Goal: Complete application form: Complete application form

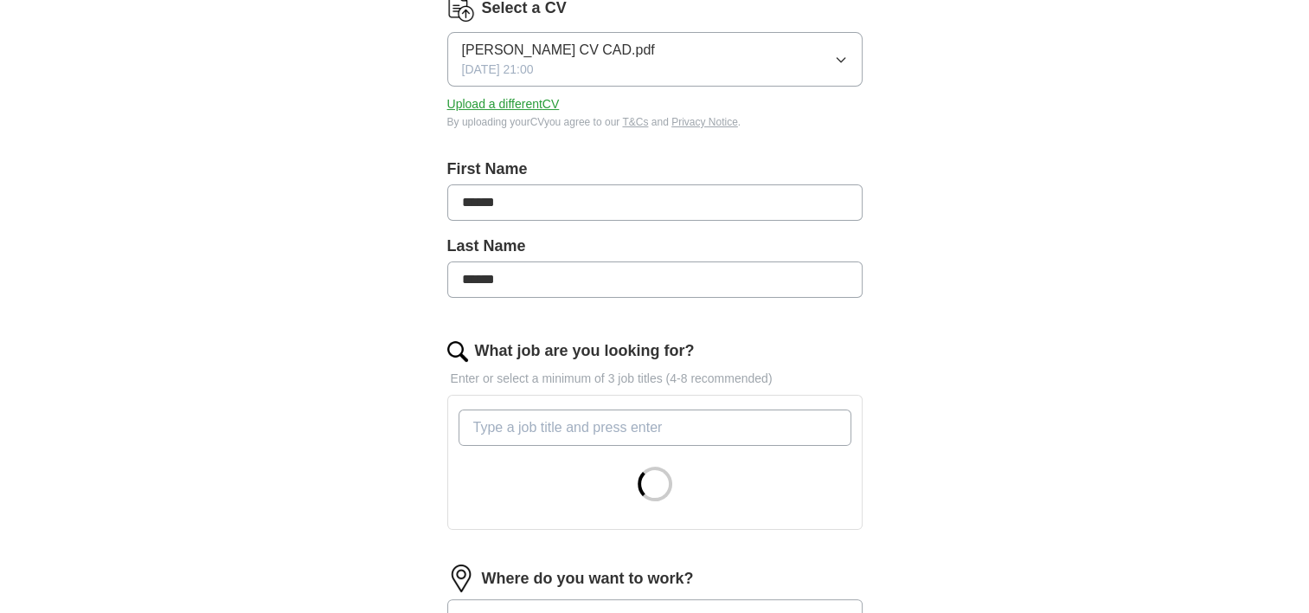
scroll to position [346, 0]
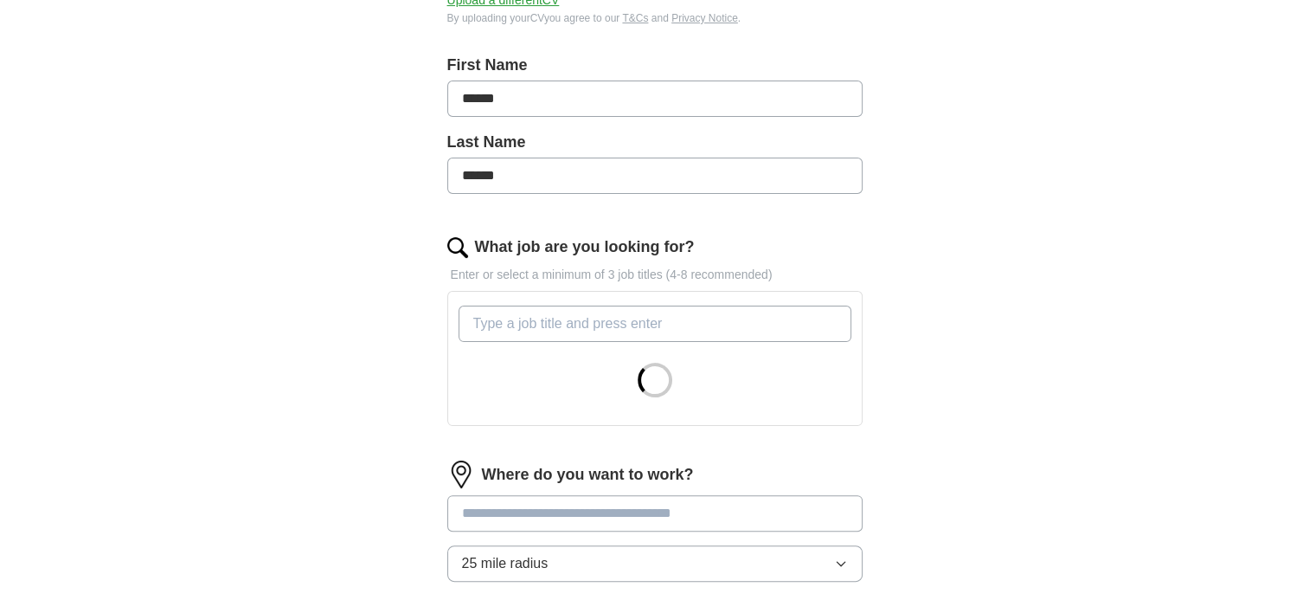
click at [696, 321] on input "What job are you looking for?" at bounding box center [655, 323] width 393 height 36
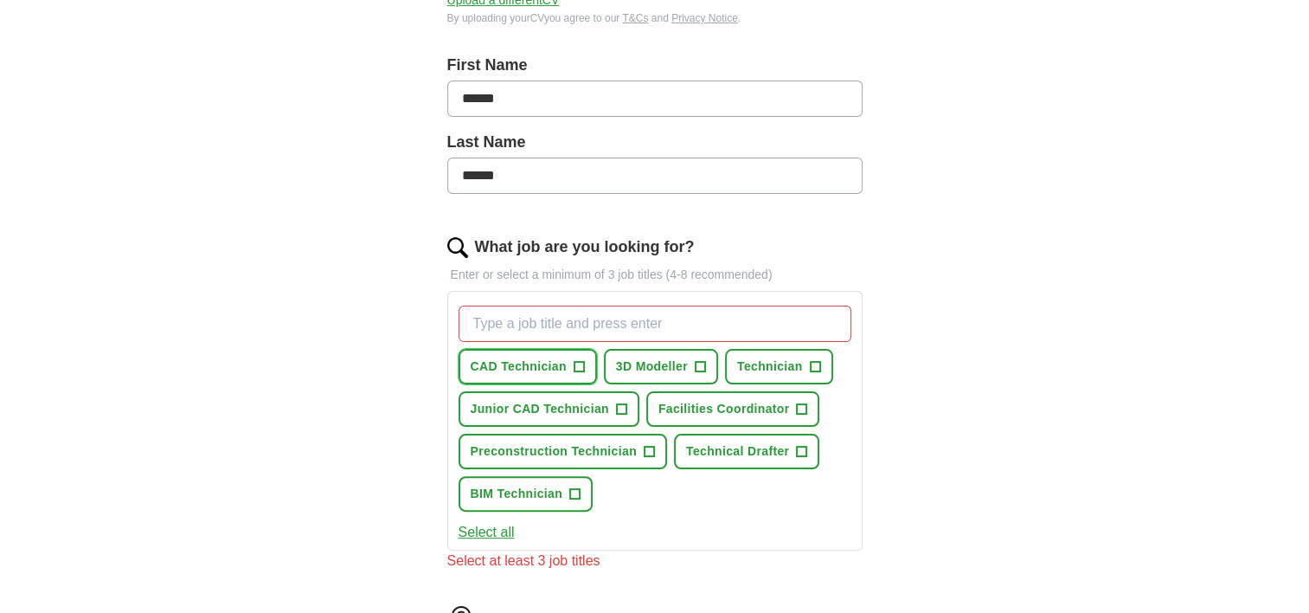
click at [578, 361] on span "+" at bounding box center [579, 367] width 10 height 14
click at [624, 405] on span "+" at bounding box center [621, 409] width 10 height 14
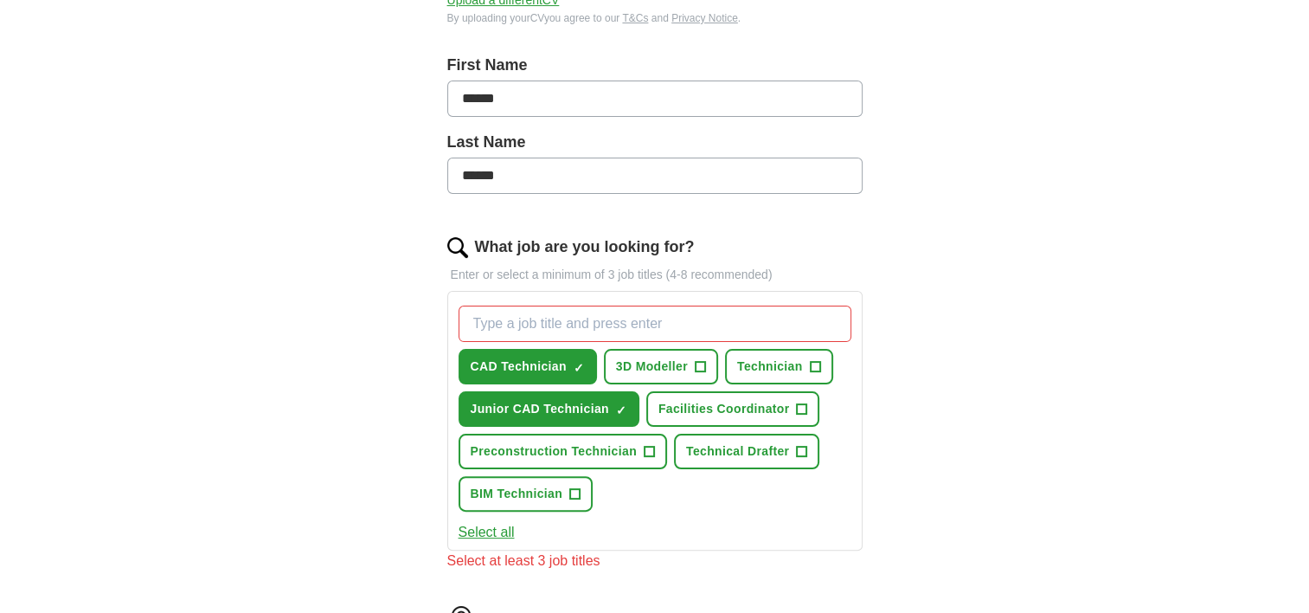
click at [629, 322] on input "What job are you looking for?" at bounding box center [655, 323] width 393 height 36
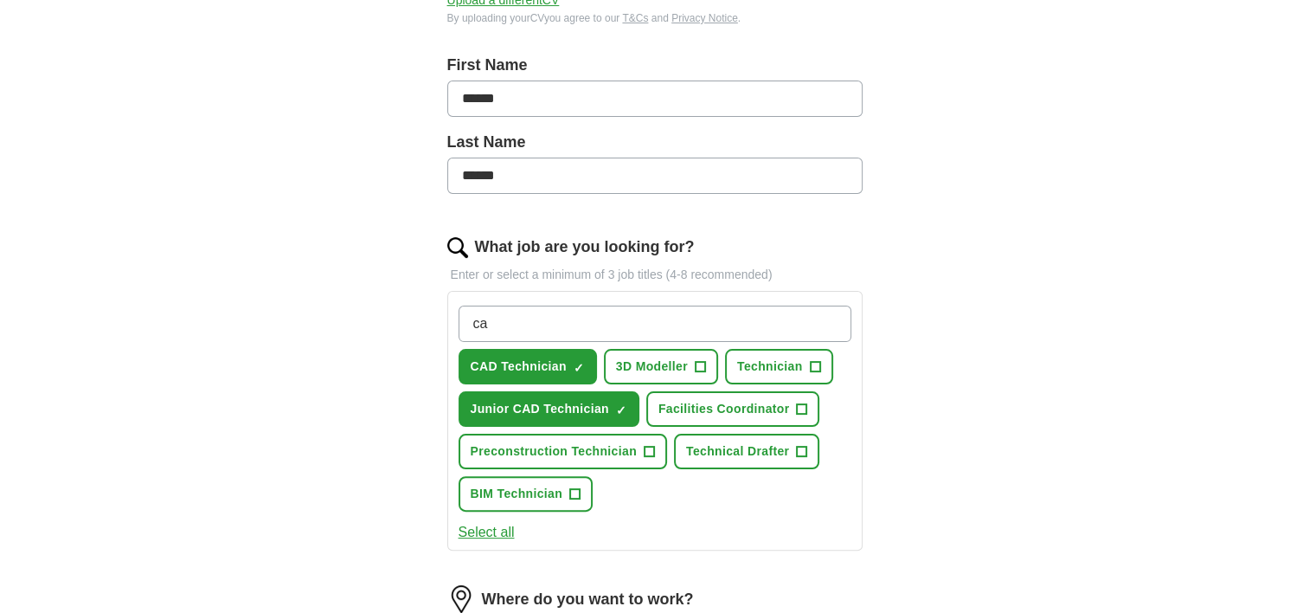
type input "cad"
drag, startPoint x: 519, startPoint y: 320, endPoint x: 412, endPoint y: 312, distance: 107.6
click at [412, 312] on div "Let ApplyIQ do the hard work of searching and applying for jobs. Just tell us w…" at bounding box center [655, 408] width 554 height 1208
click at [519, 318] on input "cad" at bounding box center [655, 323] width 393 height 36
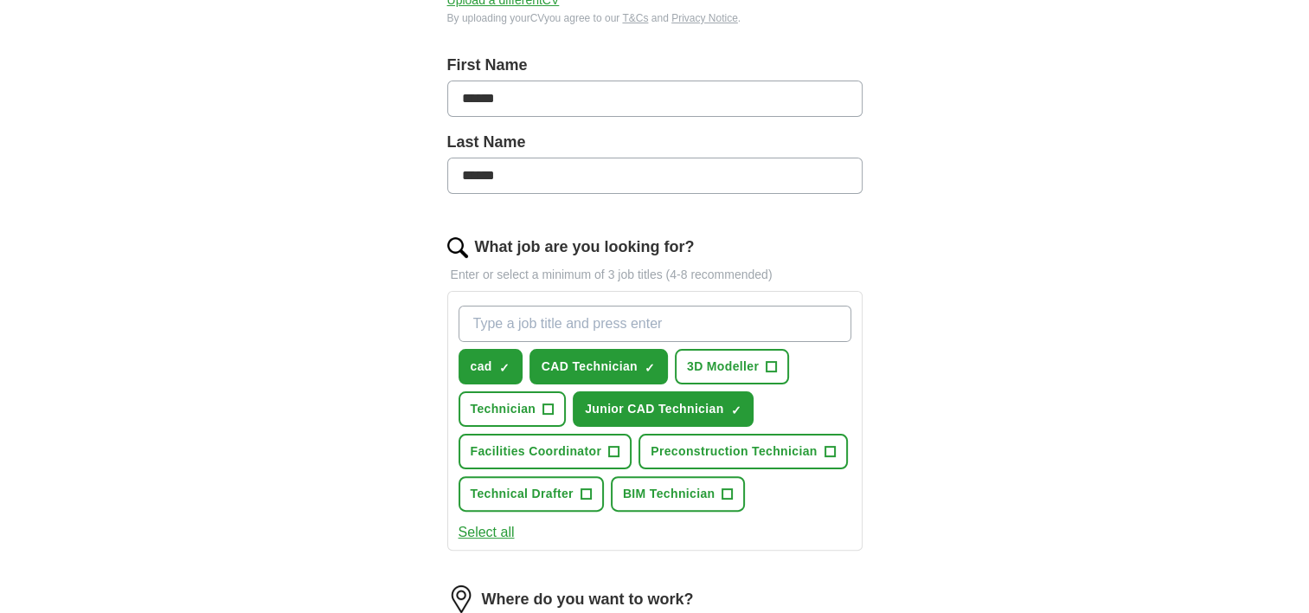
click at [519, 318] on input "What job are you looking for?" at bounding box center [655, 323] width 393 height 36
click at [0, 0] on span "×" at bounding box center [0, 0] width 0 height 0
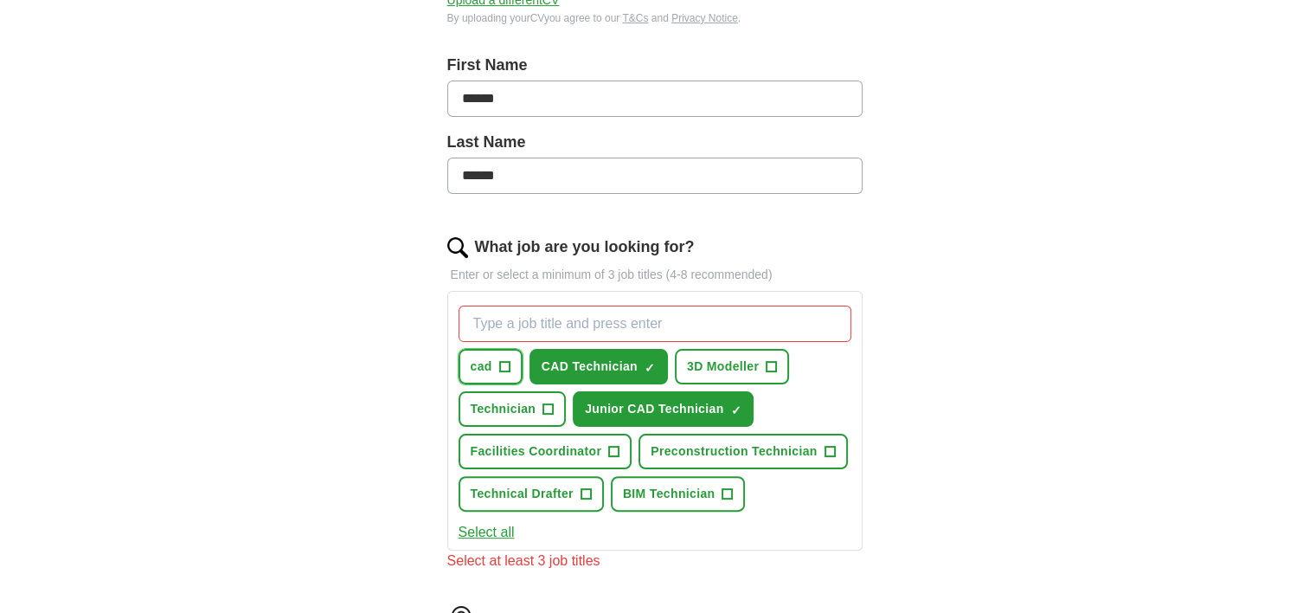
click at [505, 363] on span "+" at bounding box center [504, 367] width 10 height 14
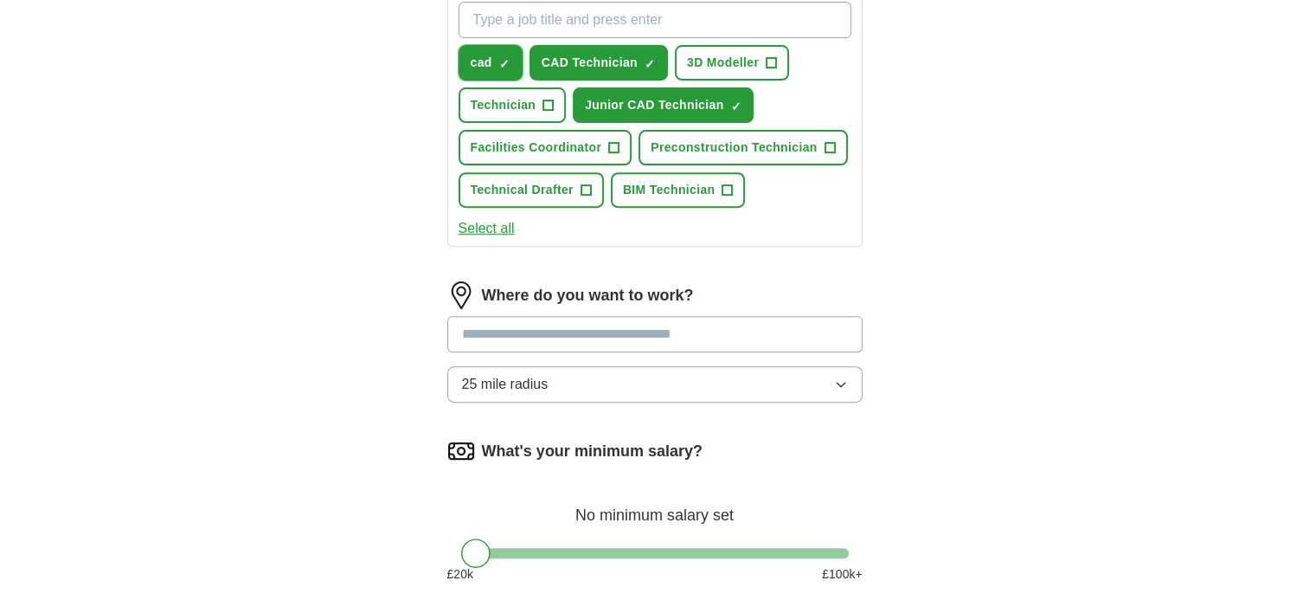
scroll to position [692, 0]
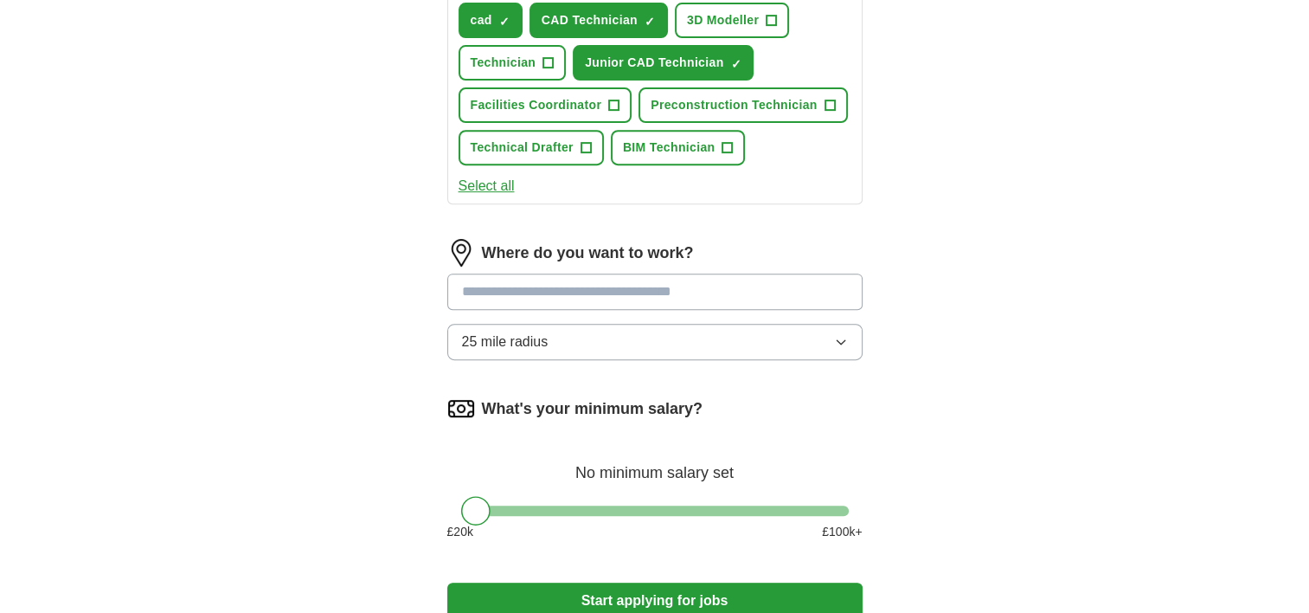
click at [599, 296] on input at bounding box center [654, 291] width 415 height 36
click at [585, 341] on button "25 mile radius" at bounding box center [654, 342] width 415 height 36
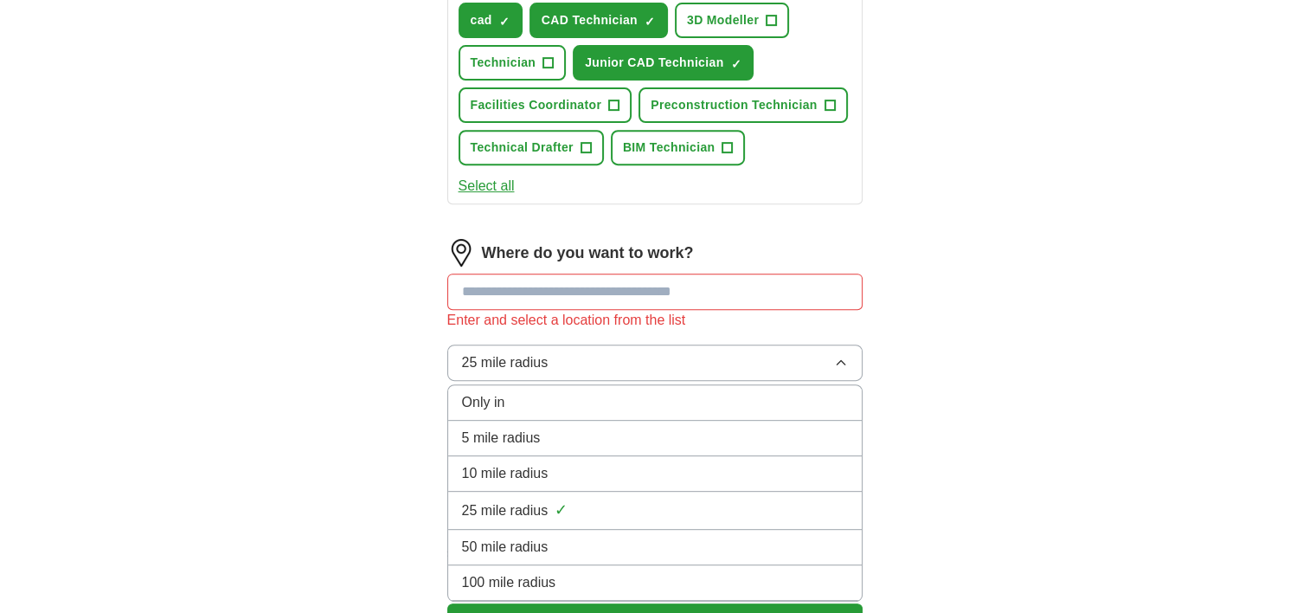
click at [583, 498] on div "25 mile radius ✓" at bounding box center [655, 509] width 386 height 23
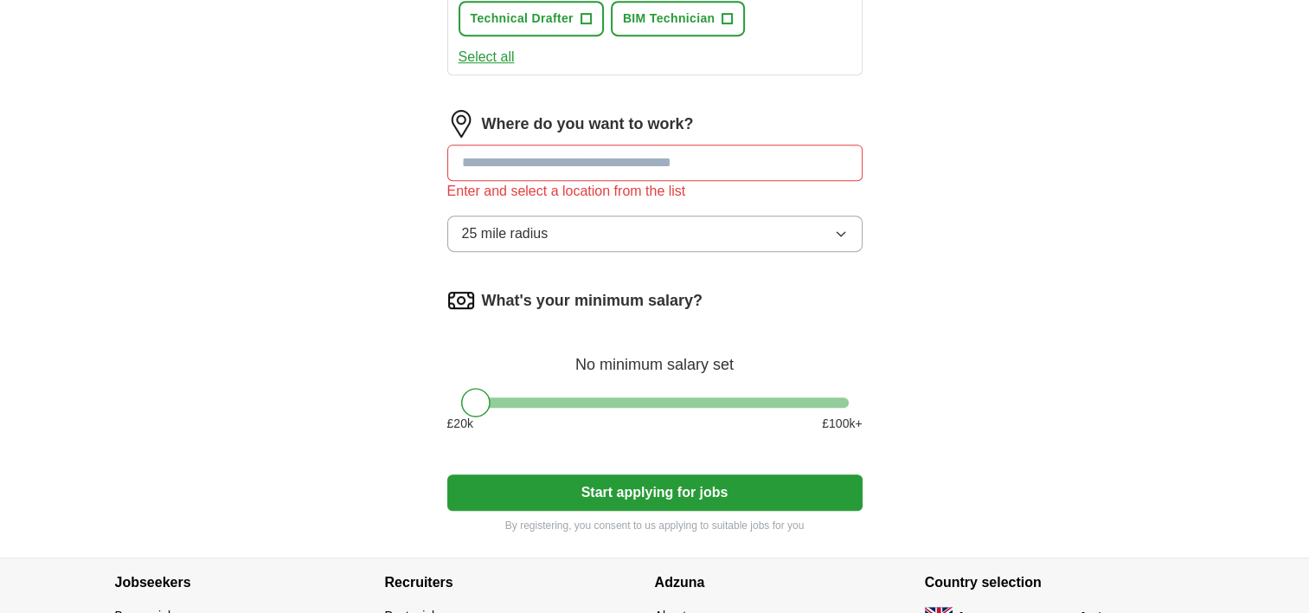
scroll to position [865, 0]
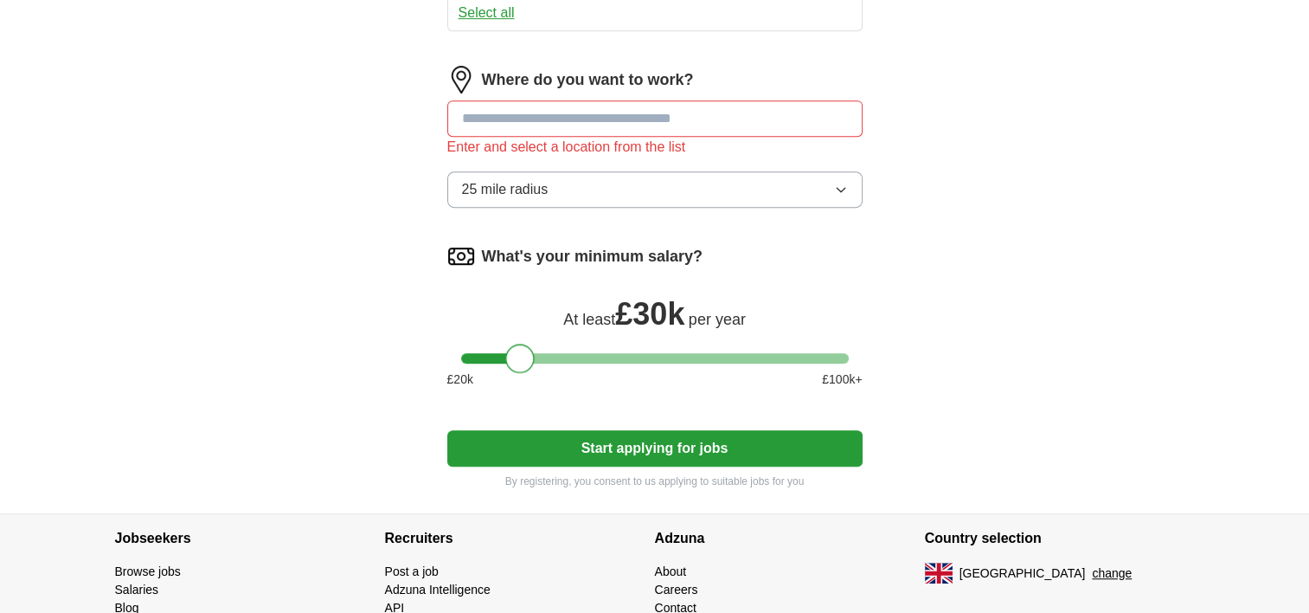
drag, startPoint x: 480, startPoint y: 356, endPoint x: 525, endPoint y: 353, distance: 45.1
click at [525, 353] on div at bounding box center [519, 357] width 29 height 29
click at [644, 432] on button "Start applying for jobs" at bounding box center [654, 448] width 415 height 36
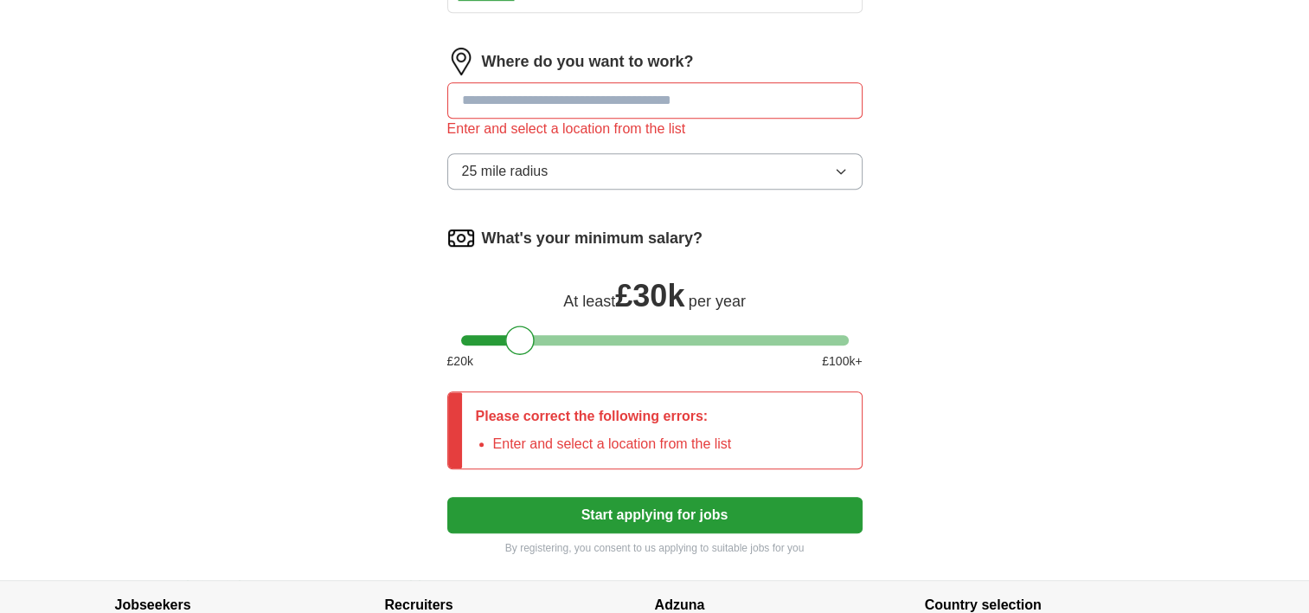
scroll to position [779, 0]
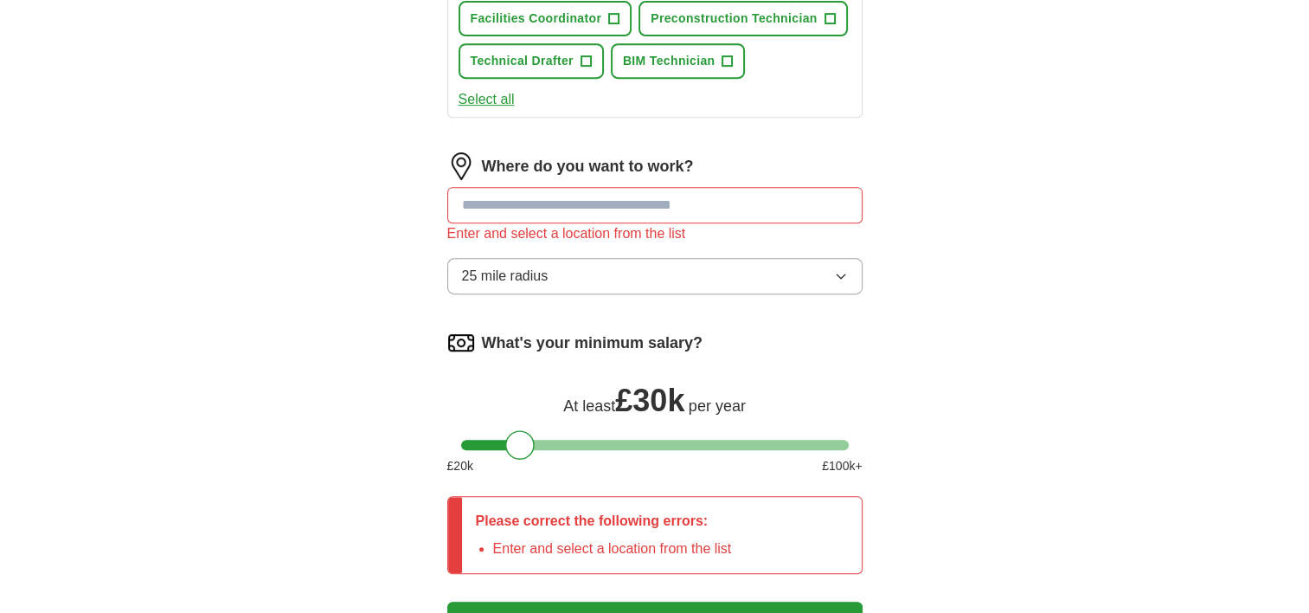
click at [578, 203] on input at bounding box center [654, 205] width 415 height 36
type input "******"
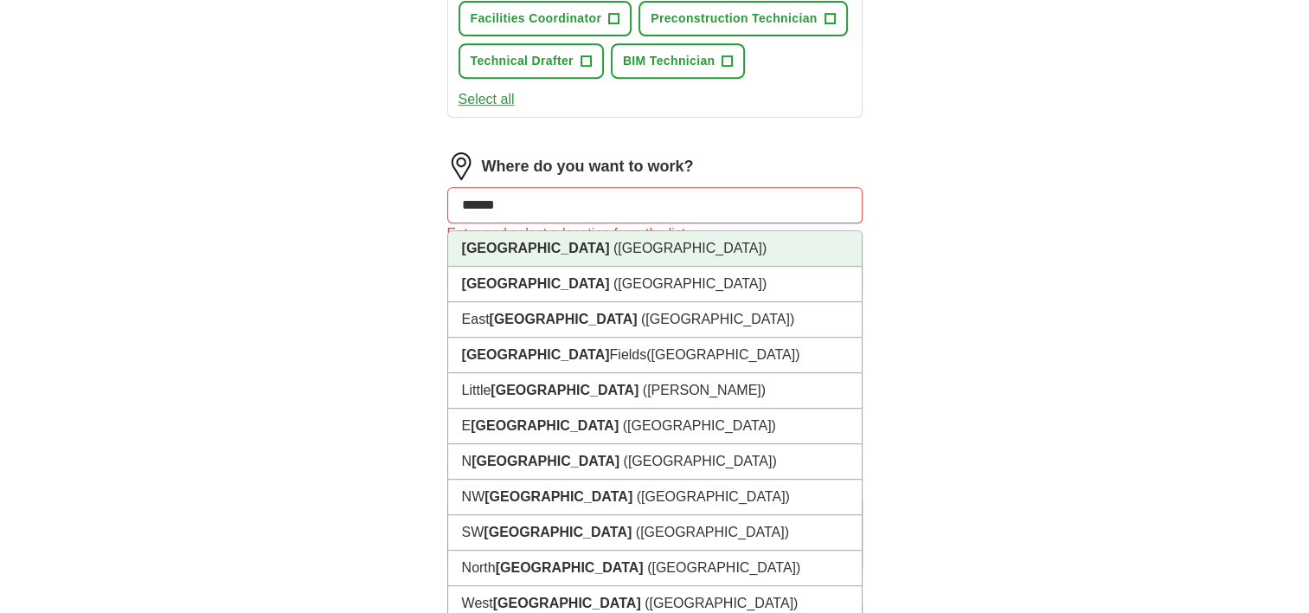
click at [581, 241] on li "[GEOGRAPHIC_DATA] ([GEOGRAPHIC_DATA])" at bounding box center [655, 248] width 414 height 35
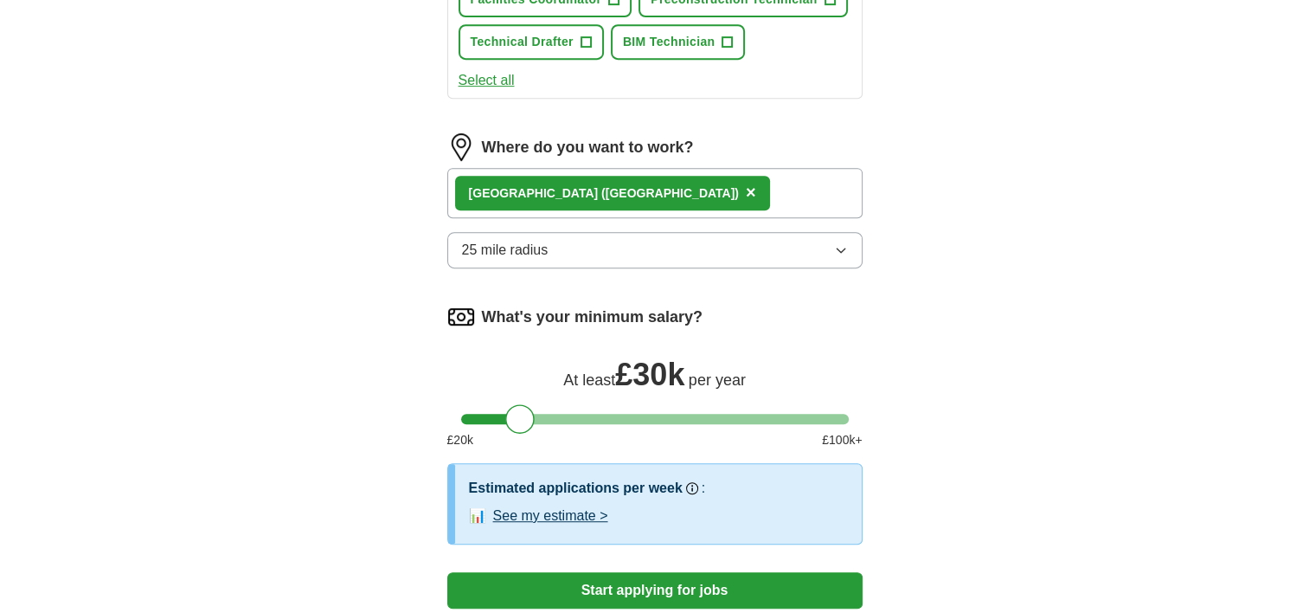
scroll to position [865, 0]
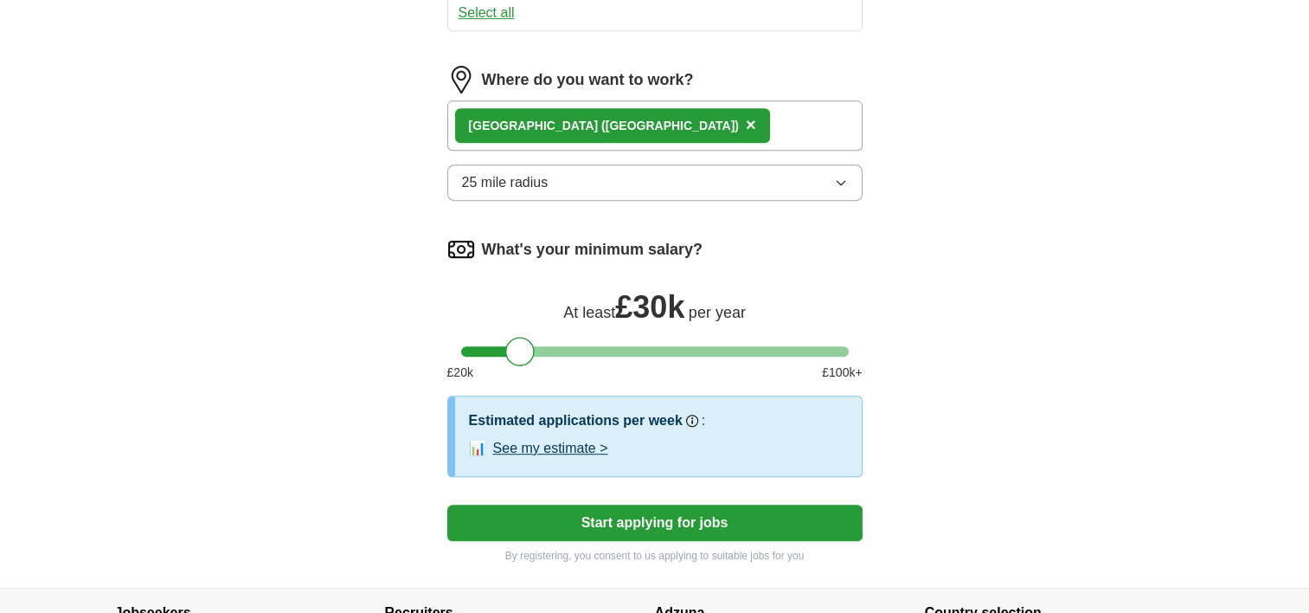
click at [723, 523] on button "Start applying for jobs" at bounding box center [654, 522] width 415 height 36
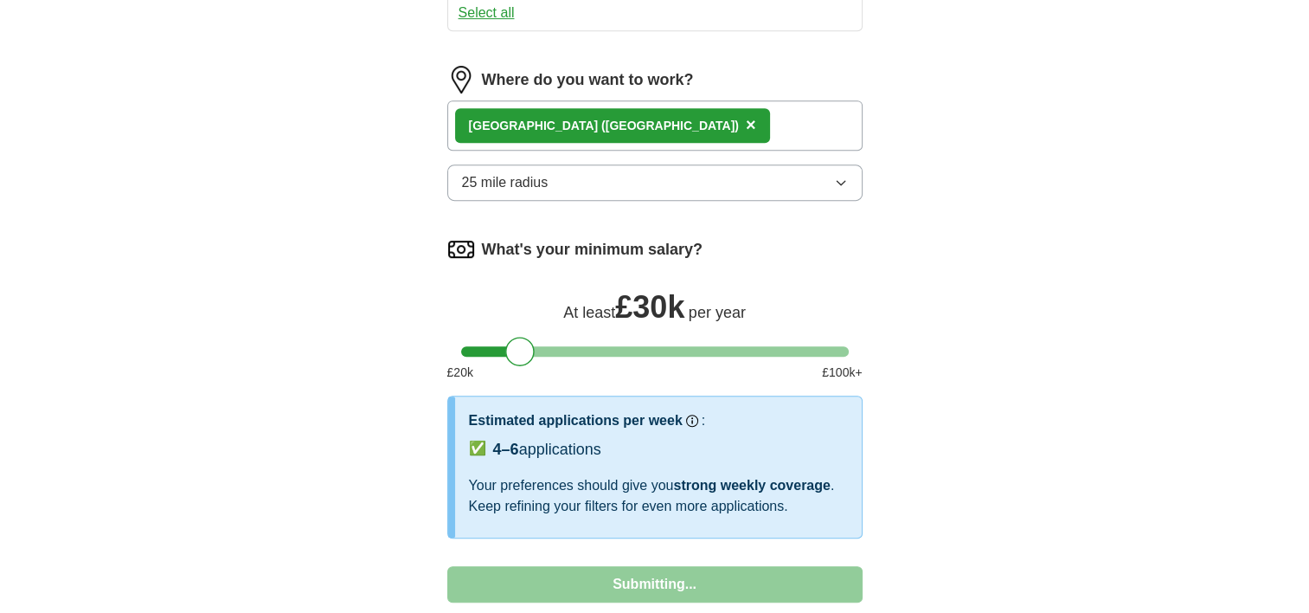
select select "**"
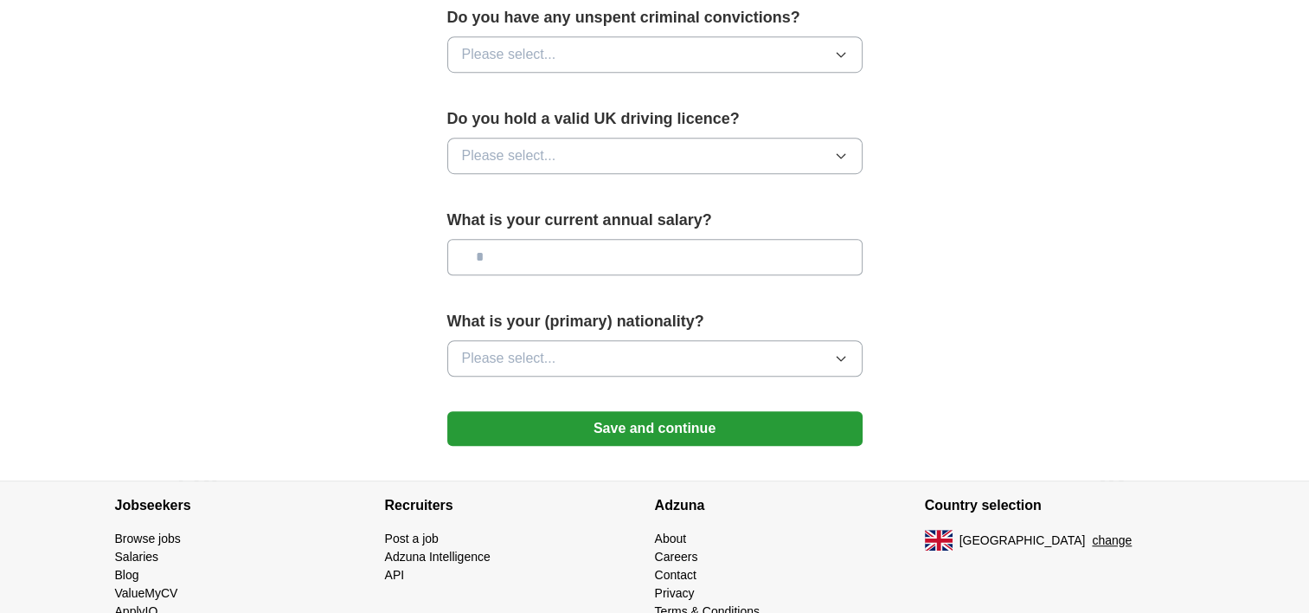
scroll to position [1180, 0]
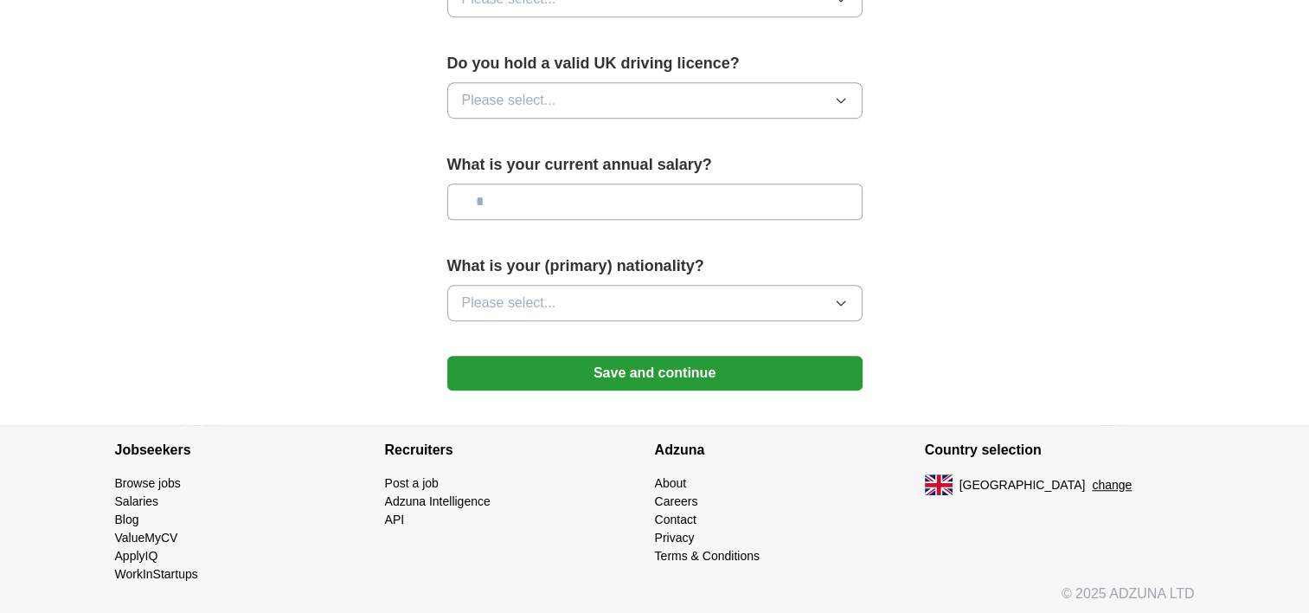
click at [669, 301] on button "Please select..." at bounding box center [654, 303] width 415 height 36
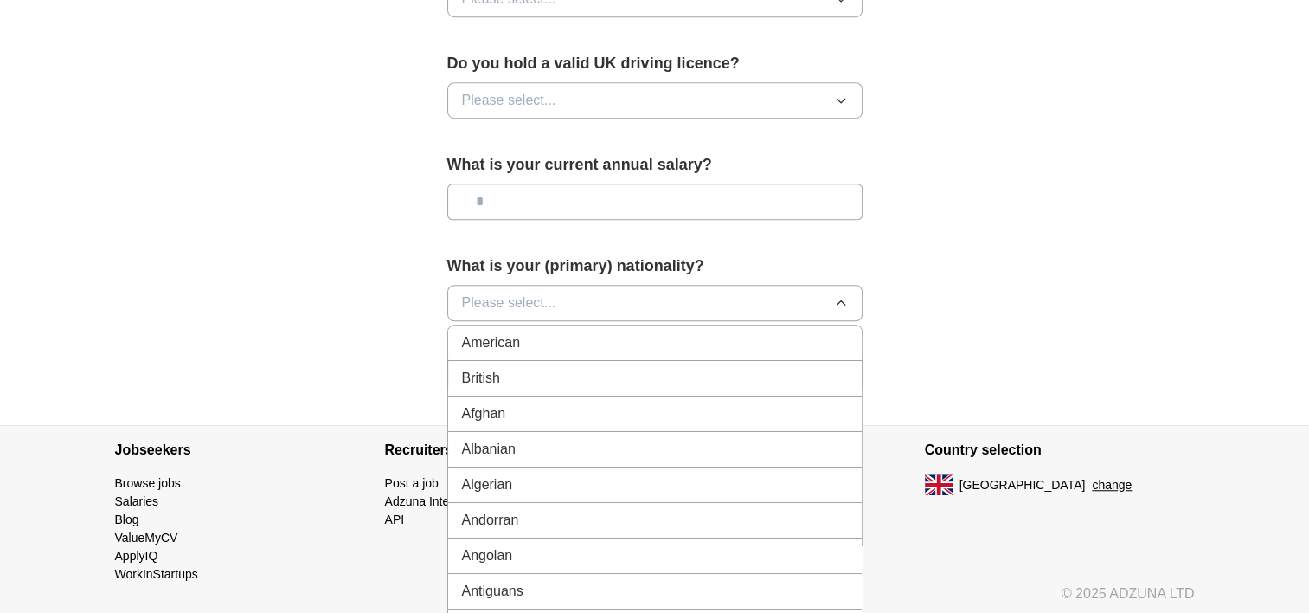
click at [613, 374] on div "British" at bounding box center [655, 378] width 386 height 21
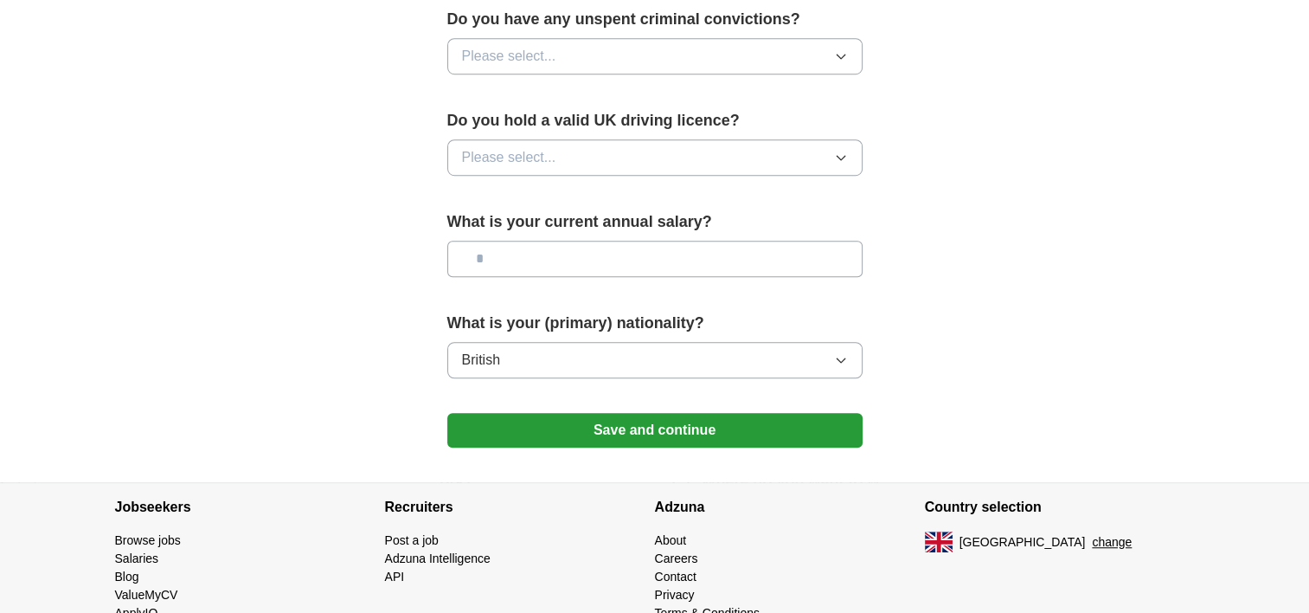
scroll to position [1094, 0]
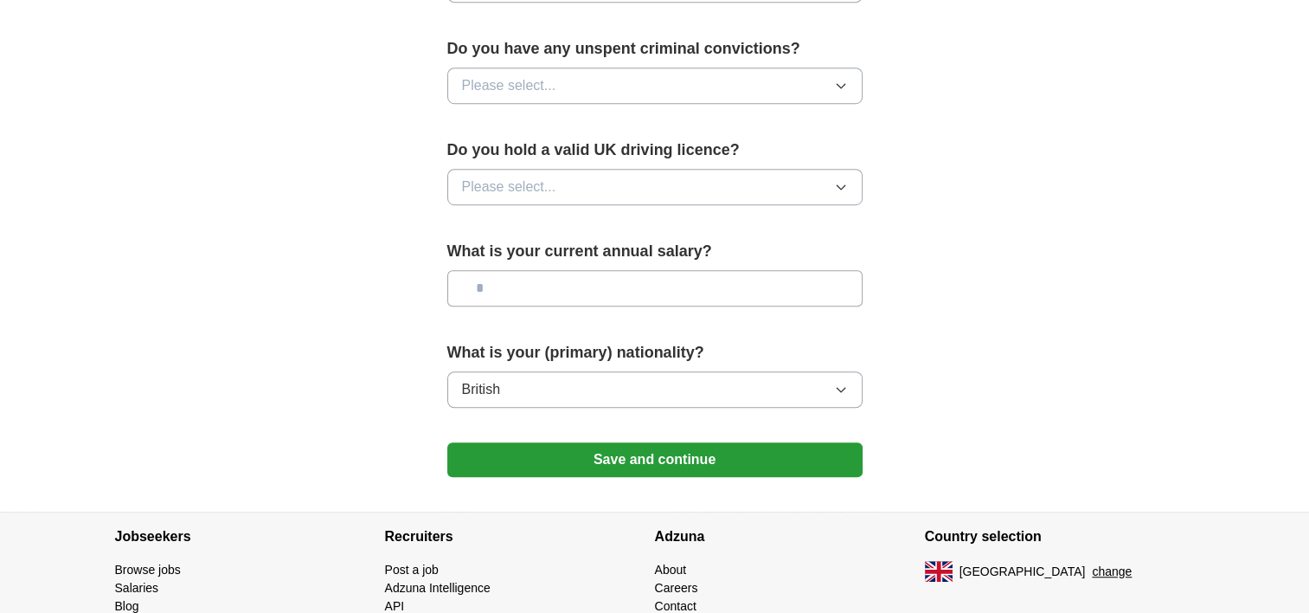
click at [651, 284] on input "text" at bounding box center [654, 288] width 415 height 36
type input "*******"
click at [716, 174] on button "Please select..." at bounding box center [654, 187] width 415 height 36
click at [637, 233] on li "Yes" at bounding box center [655, 226] width 414 height 35
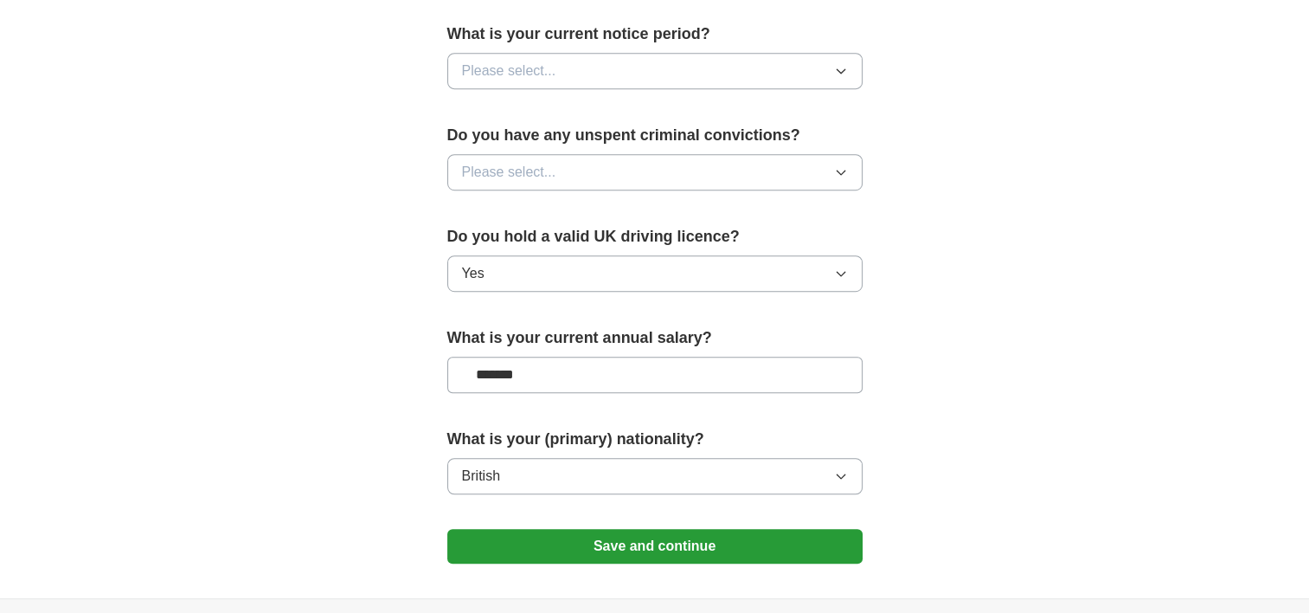
click at [647, 166] on button "Please select..." at bounding box center [654, 172] width 415 height 36
click at [577, 237] on div "No" at bounding box center [655, 247] width 386 height 21
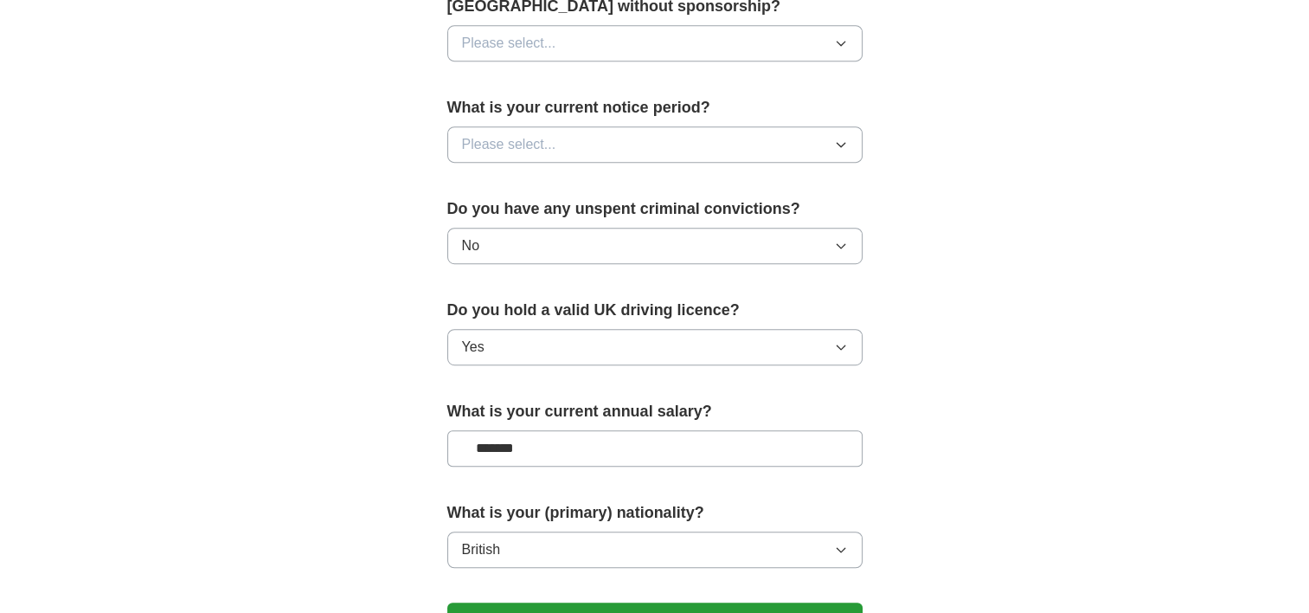
scroll to position [834, 0]
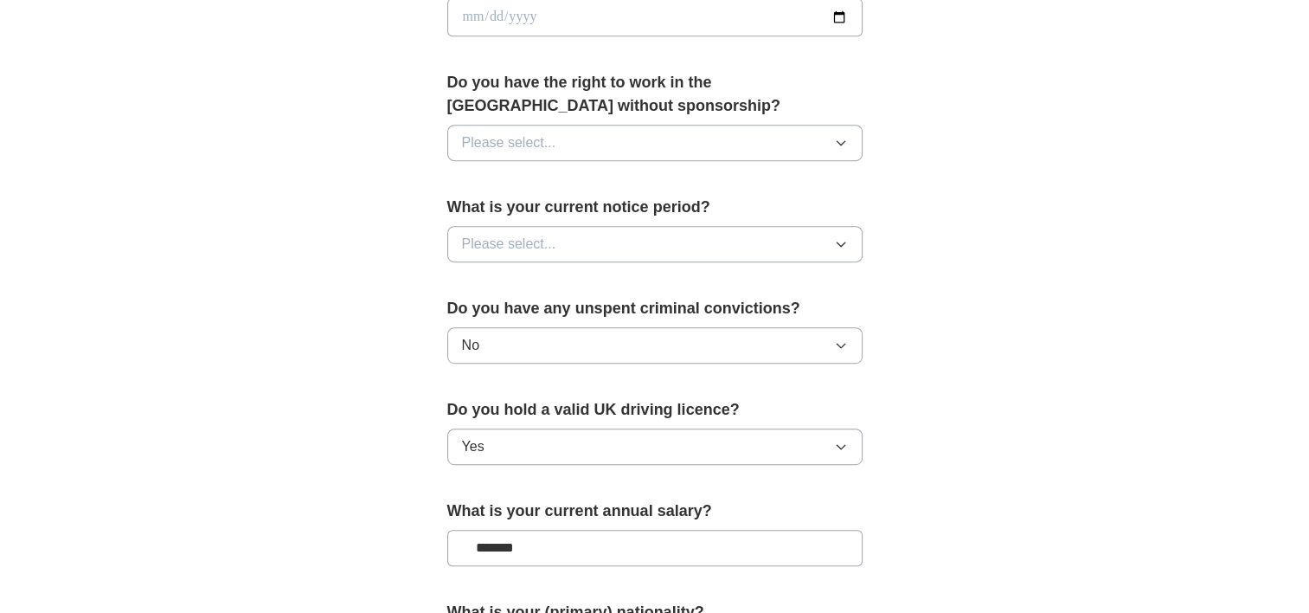
click at [626, 227] on button "Please select..." at bounding box center [654, 244] width 415 height 36
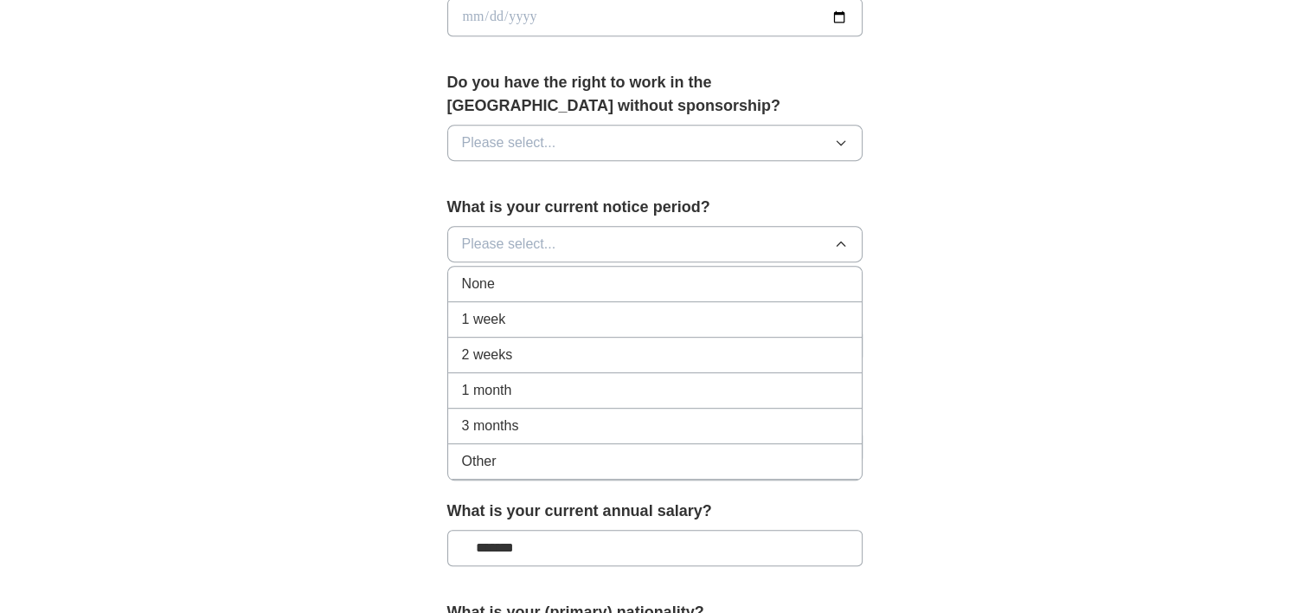
click at [575, 384] on div "1 month" at bounding box center [655, 390] width 386 height 21
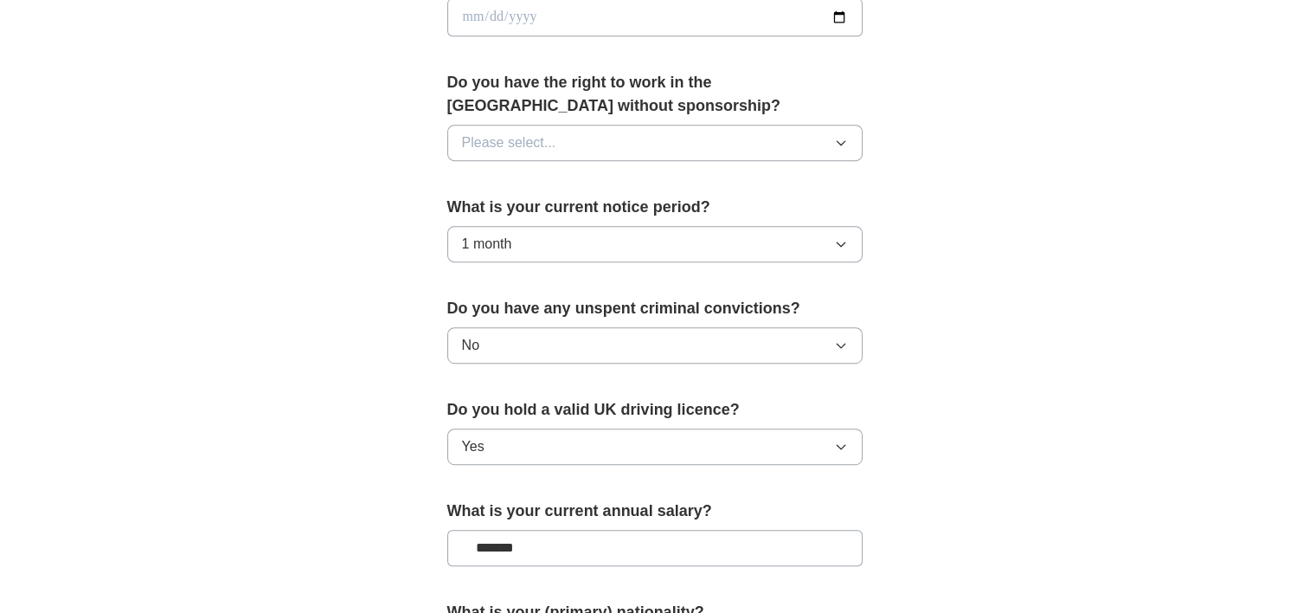
click at [671, 142] on button "Please select..." at bounding box center [654, 143] width 415 height 36
click at [609, 218] on div "No" at bounding box center [655, 218] width 386 height 21
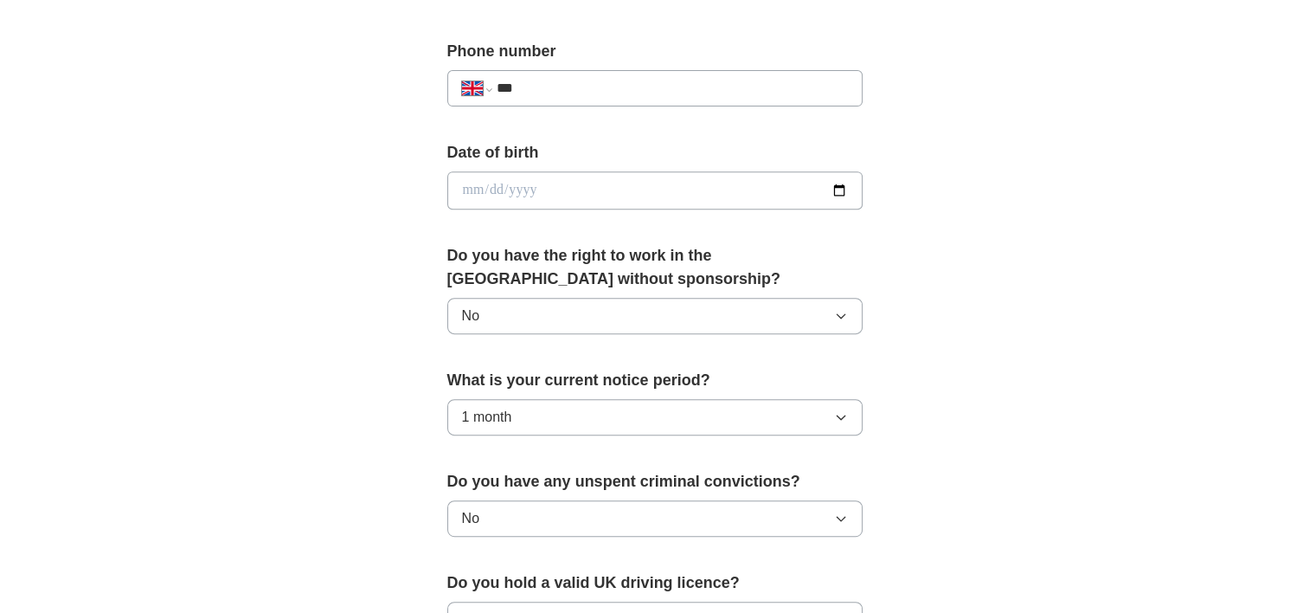
scroll to position [575, 0]
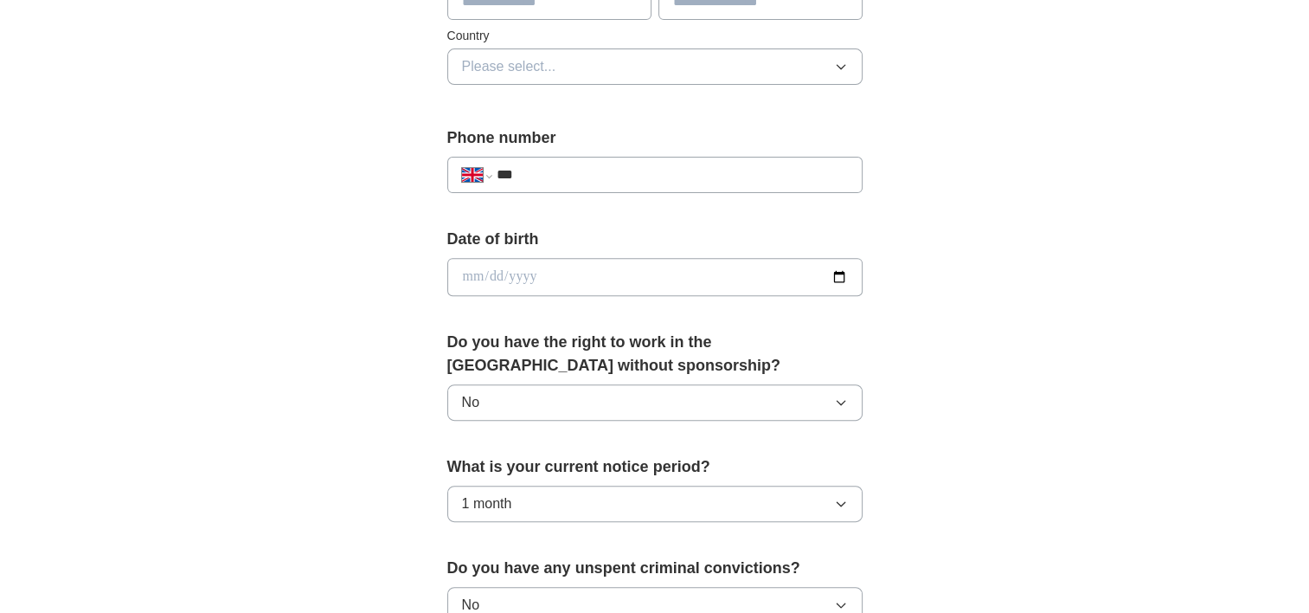
click at [606, 266] on input "date" at bounding box center [654, 277] width 415 height 38
click at [665, 263] on input "date" at bounding box center [654, 277] width 415 height 38
click at [837, 266] on input "date" at bounding box center [654, 277] width 415 height 38
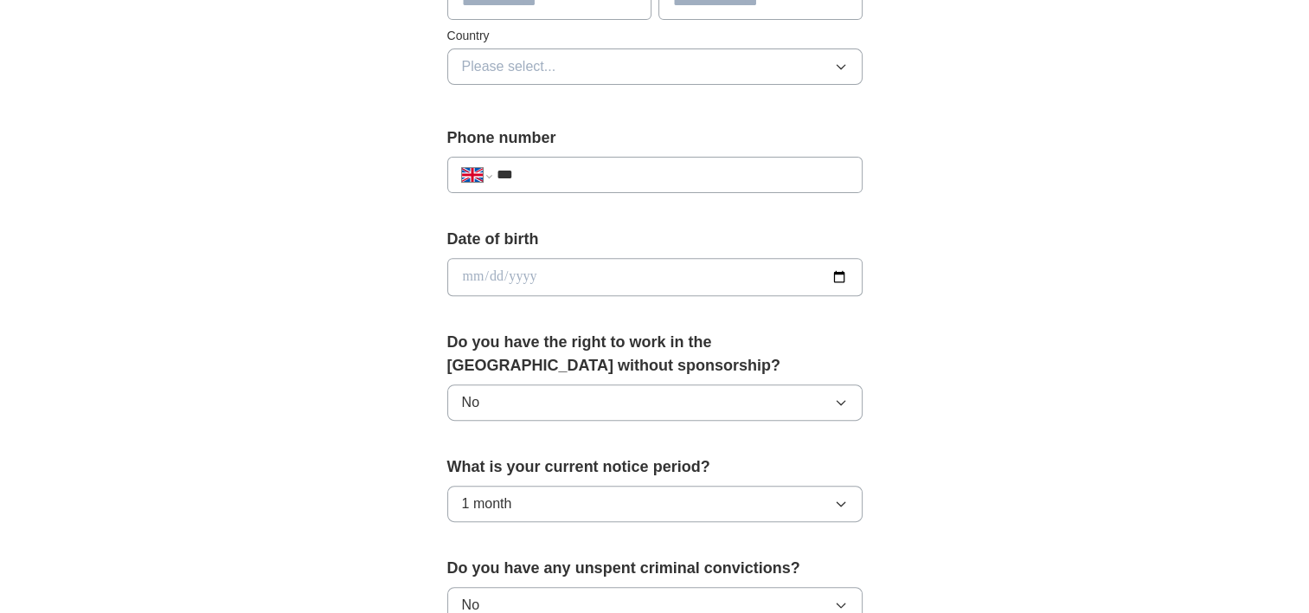
click at [832, 277] on input "date" at bounding box center [654, 277] width 415 height 38
click at [973, 325] on div "**********" at bounding box center [654, 254] width 1107 height 1552
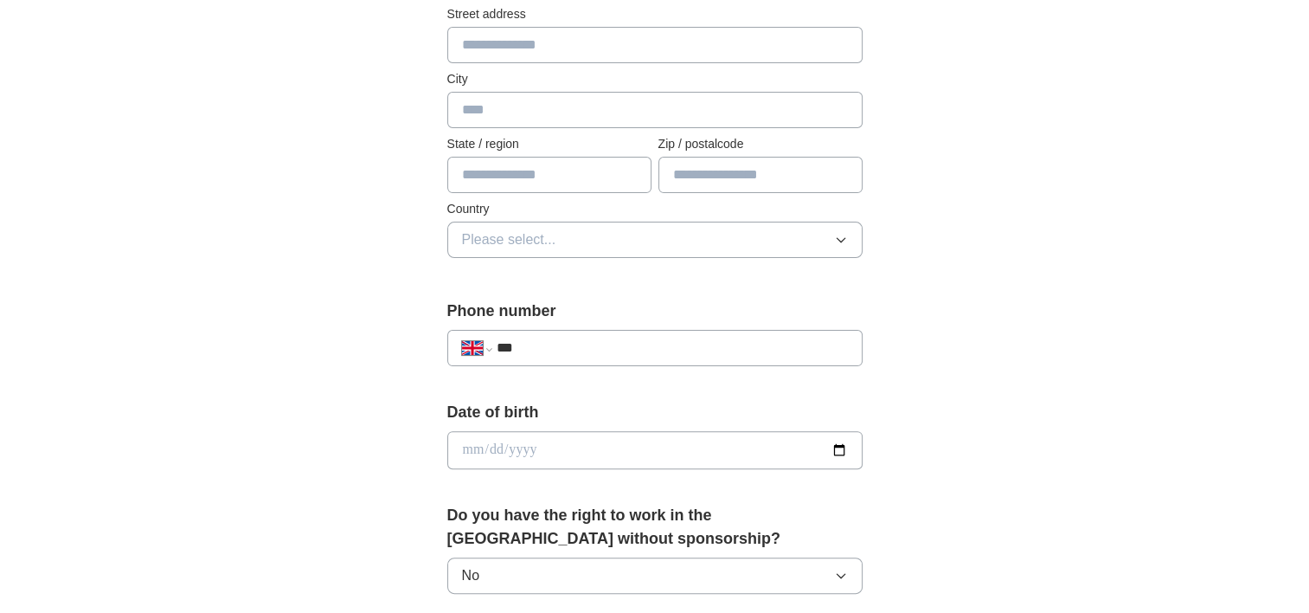
scroll to position [315, 0]
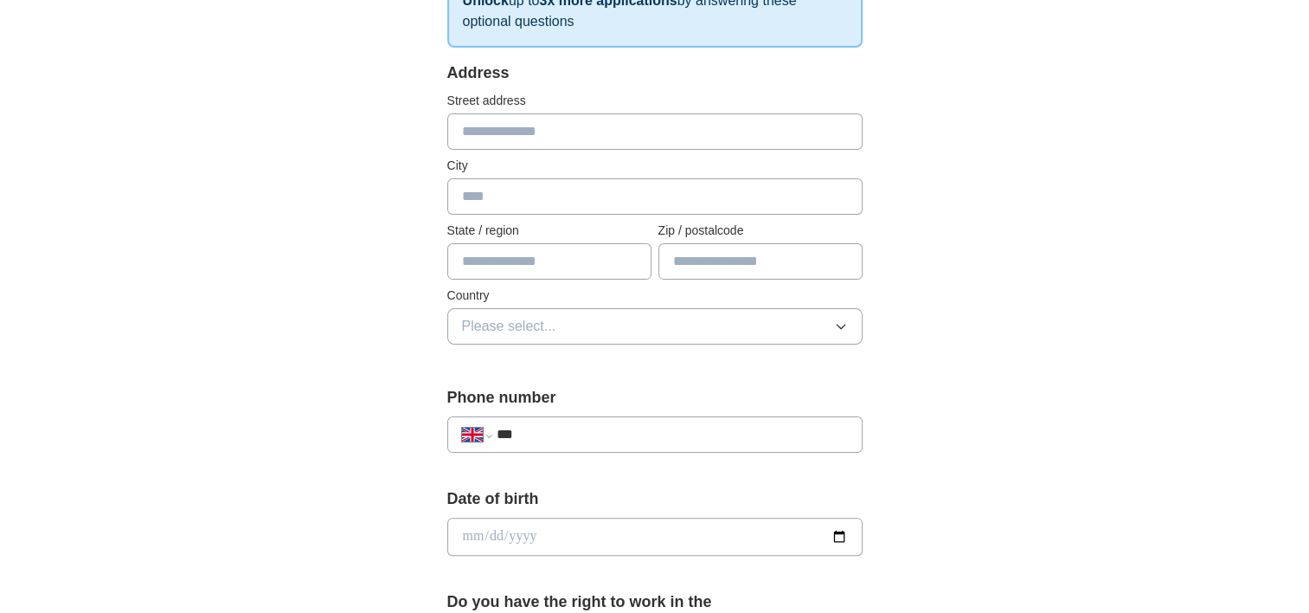
click at [576, 330] on button "Please select..." at bounding box center [654, 326] width 415 height 36
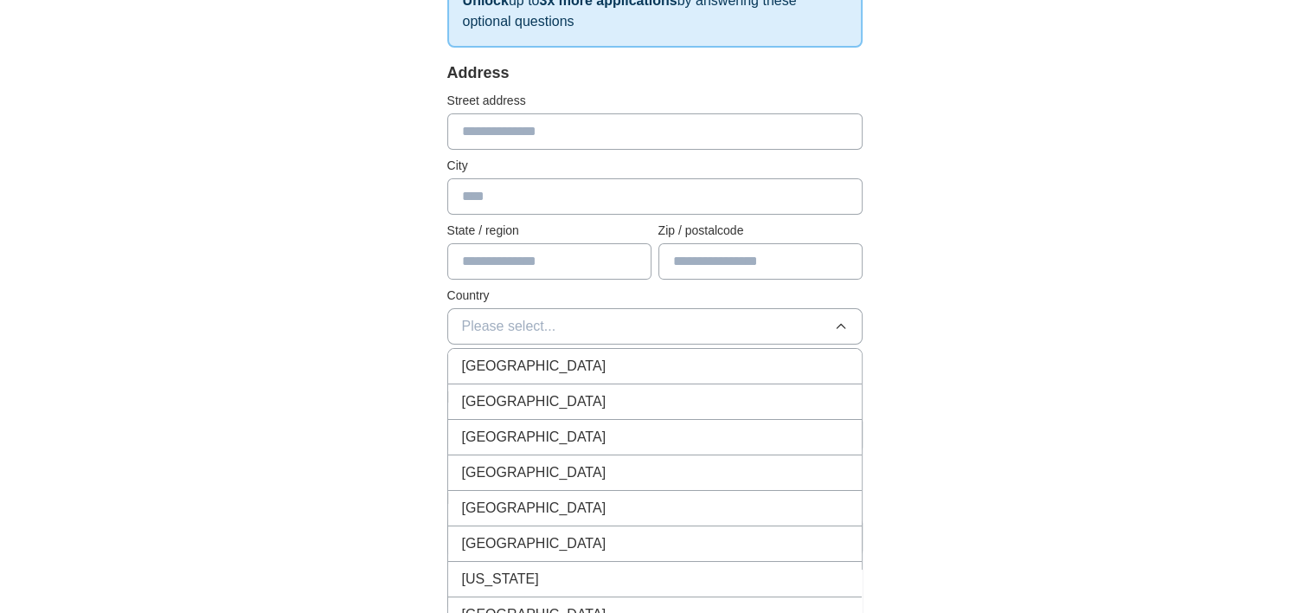
click at [552, 359] on span "[GEOGRAPHIC_DATA]" at bounding box center [534, 366] width 144 height 21
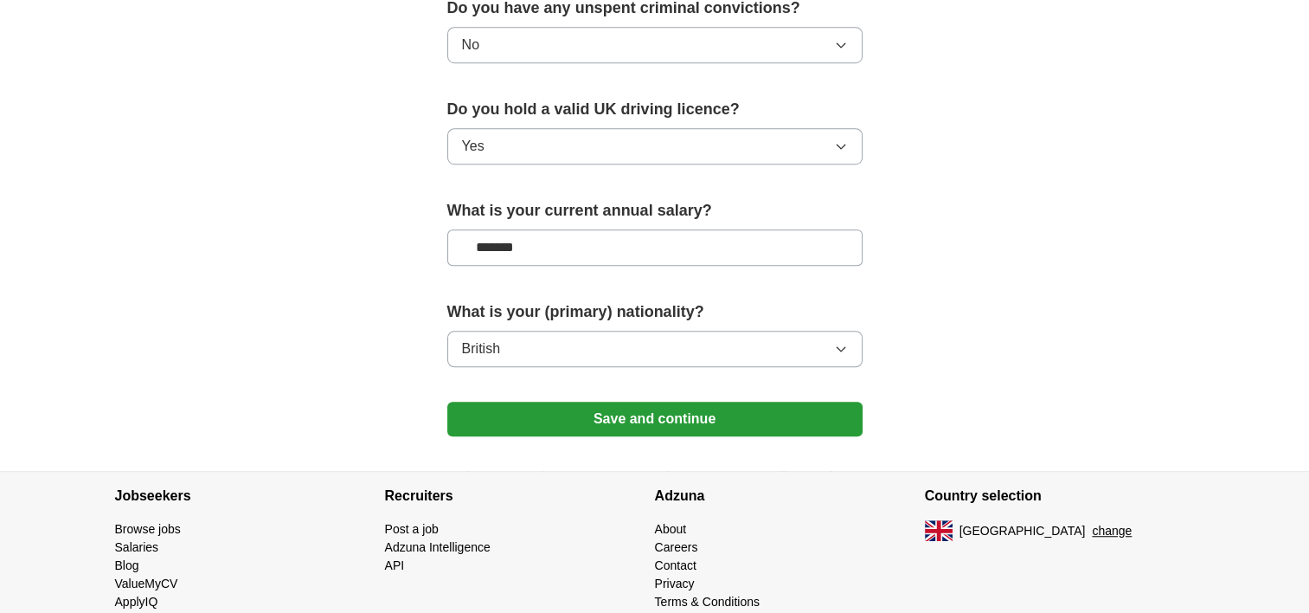
scroll to position [1180, 0]
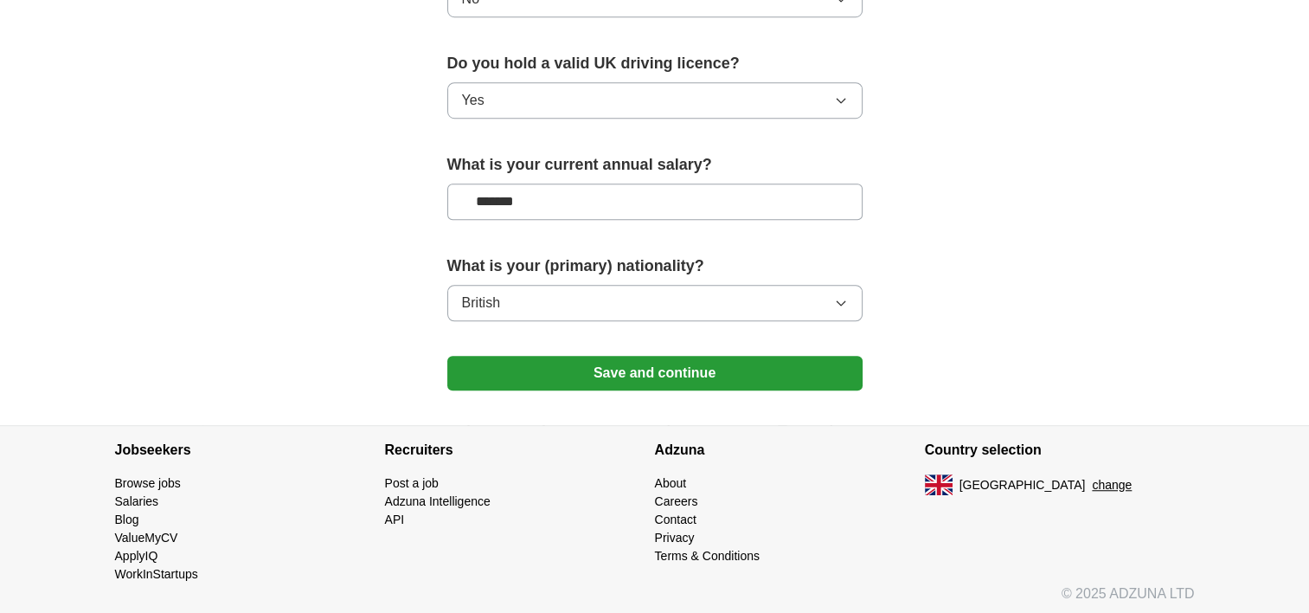
click at [633, 356] on button "Save and continue" at bounding box center [654, 373] width 415 height 35
